Goal: Information Seeking & Learning: Learn about a topic

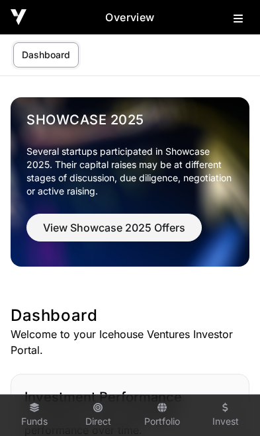
click at [237, 20] on icon at bounding box center [237, 18] width 9 height 11
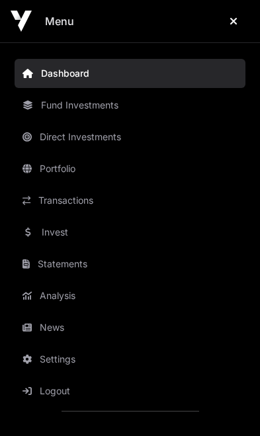
click at [92, 200] on link "Transactions" at bounding box center [130, 200] width 231 height 29
click at [45, 330] on link "News" at bounding box center [130, 327] width 231 height 29
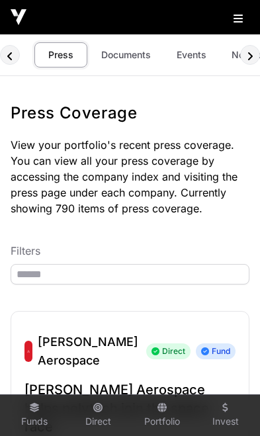
click at [120, 53] on link "Documents" at bounding box center [126, 54] width 67 height 25
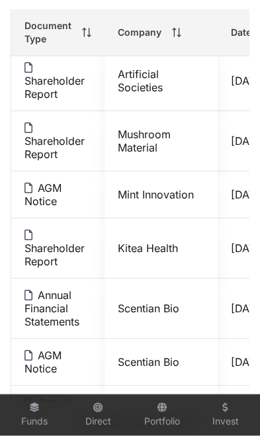
scroll to position [853, 0]
click at [151, 247] on link "Kitea Health" at bounding box center [148, 247] width 60 height 13
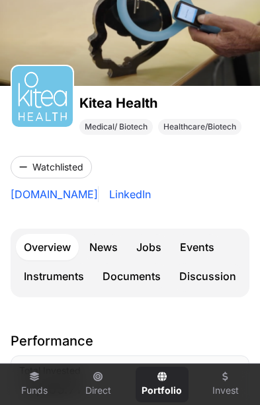
scroll to position [120, 0]
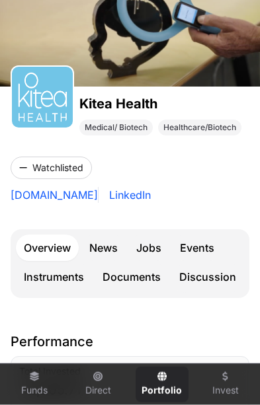
click at [202, 253] on link "Events" at bounding box center [197, 248] width 50 height 26
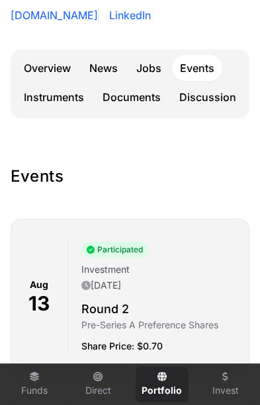
scroll to position [254, 0]
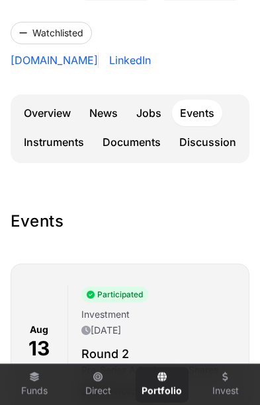
click at [143, 150] on link "Documents" at bounding box center [132, 142] width 74 height 26
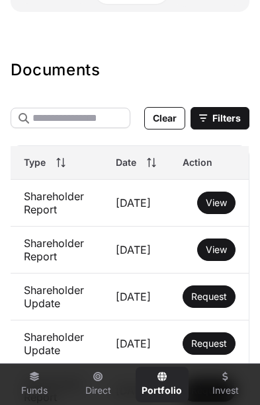
scroll to position [424, 0]
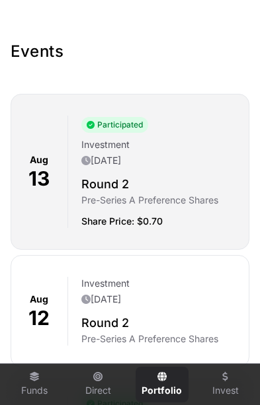
scroll to position [254, 0]
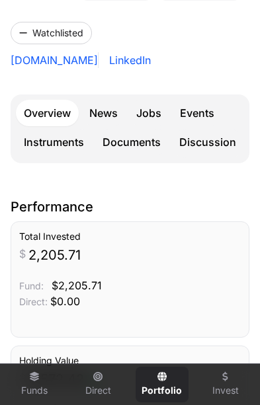
scroll to position [120, 0]
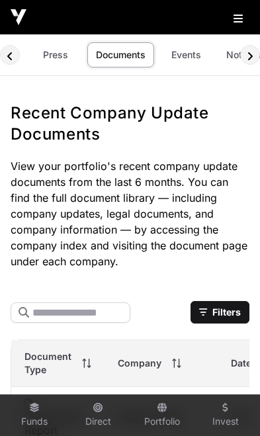
click at [177, 52] on link "Events" at bounding box center [185, 54] width 53 height 25
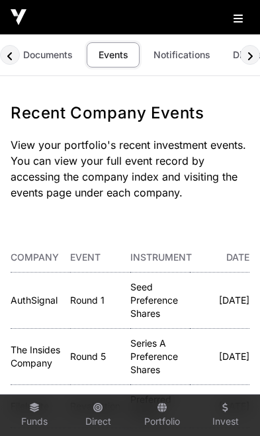
click at [172, 57] on link "Notifications" at bounding box center [182, 54] width 74 height 25
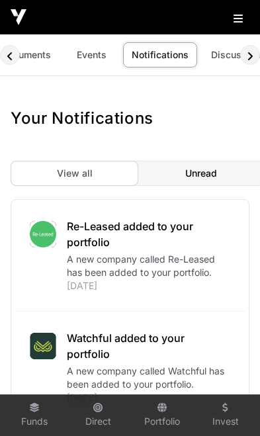
click at [228, 55] on link "Discussions" at bounding box center [237, 54] width 71 height 25
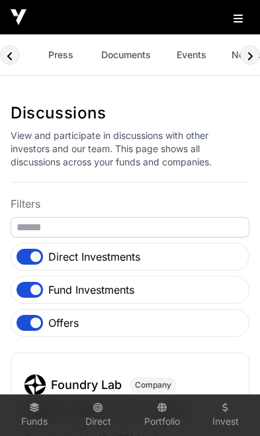
scroll to position [0, 100]
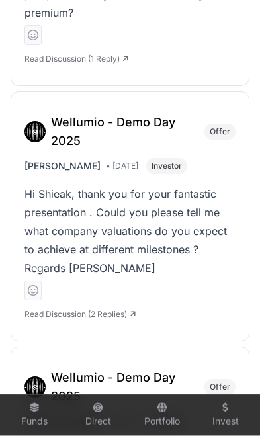
scroll to position [3323, 0]
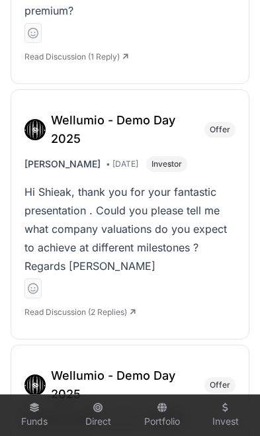
click at [74, 111] on h3 "Wellumio - Demo Day 2025" at bounding box center [123, 129] width 145 height 37
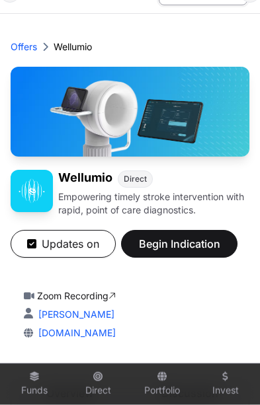
scroll to position [63, 0]
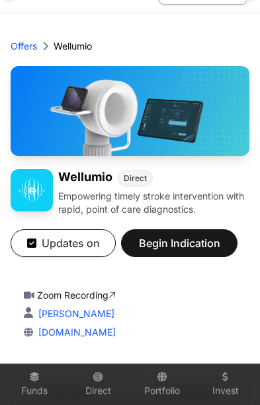
click at [92, 292] on link "Zoom Recording" at bounding box center [76, 294] width 79 height 11
